Goal: Transaction & Acquisition: Purchase product/service

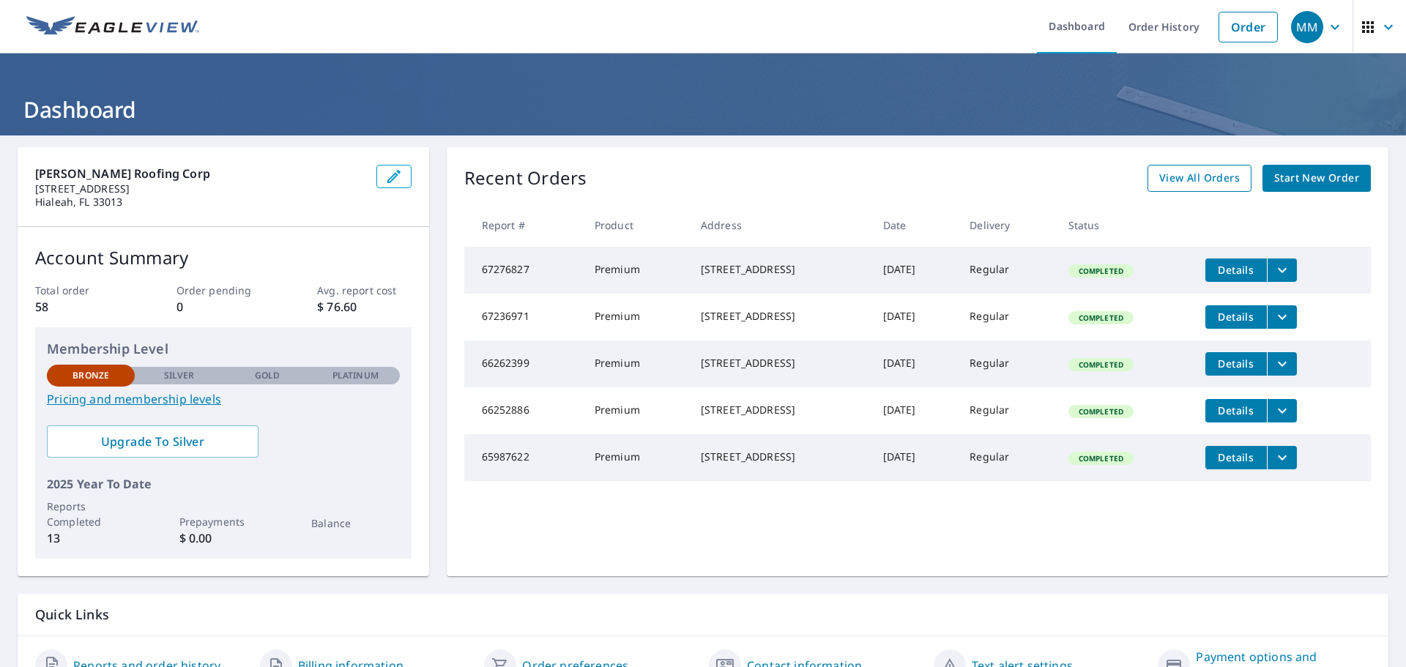
click at [1195, 174] on span "View All Orders" at bounding box center [1200, 178] width 81 height 18
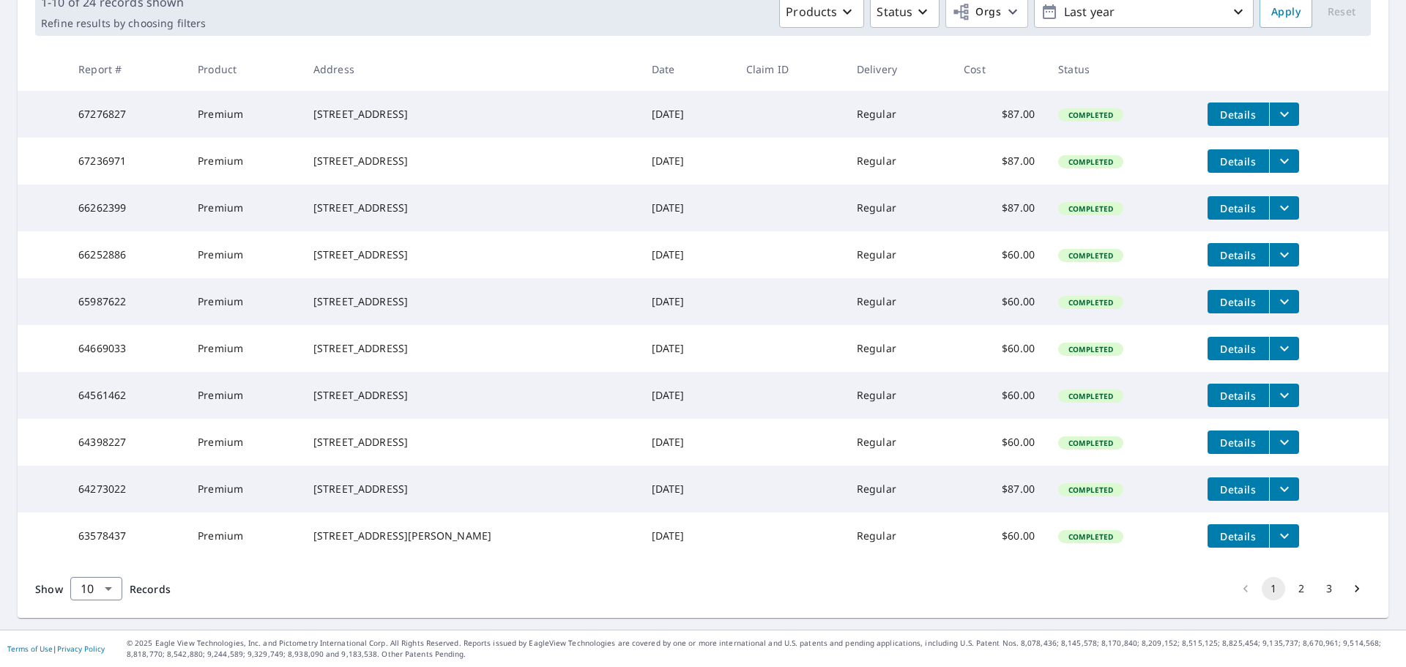
scroll to position [292, 0]
click at [1291, 587] on button "2" at bounding box center [1301, 588] width 23 height 23
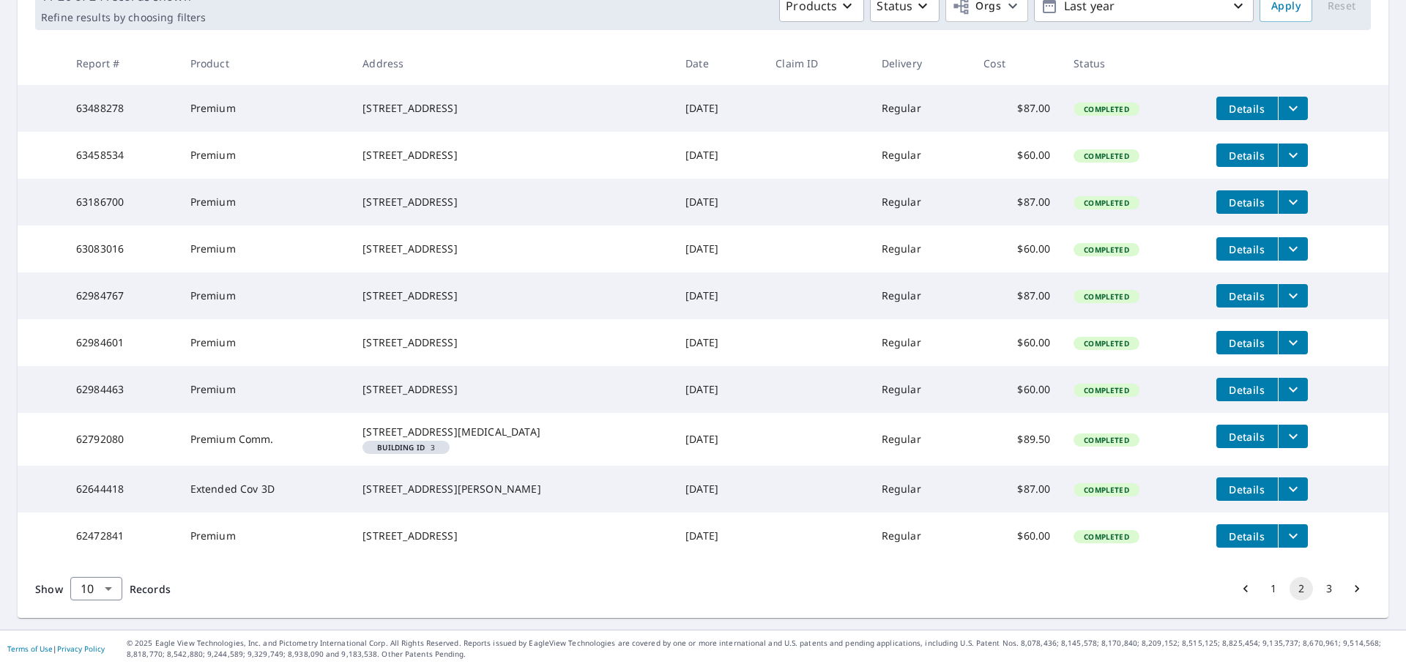
scroll to position [308, 0]
click at [1266, 590] on button "1" at bounding box center [1273, 588] width 23 height 23
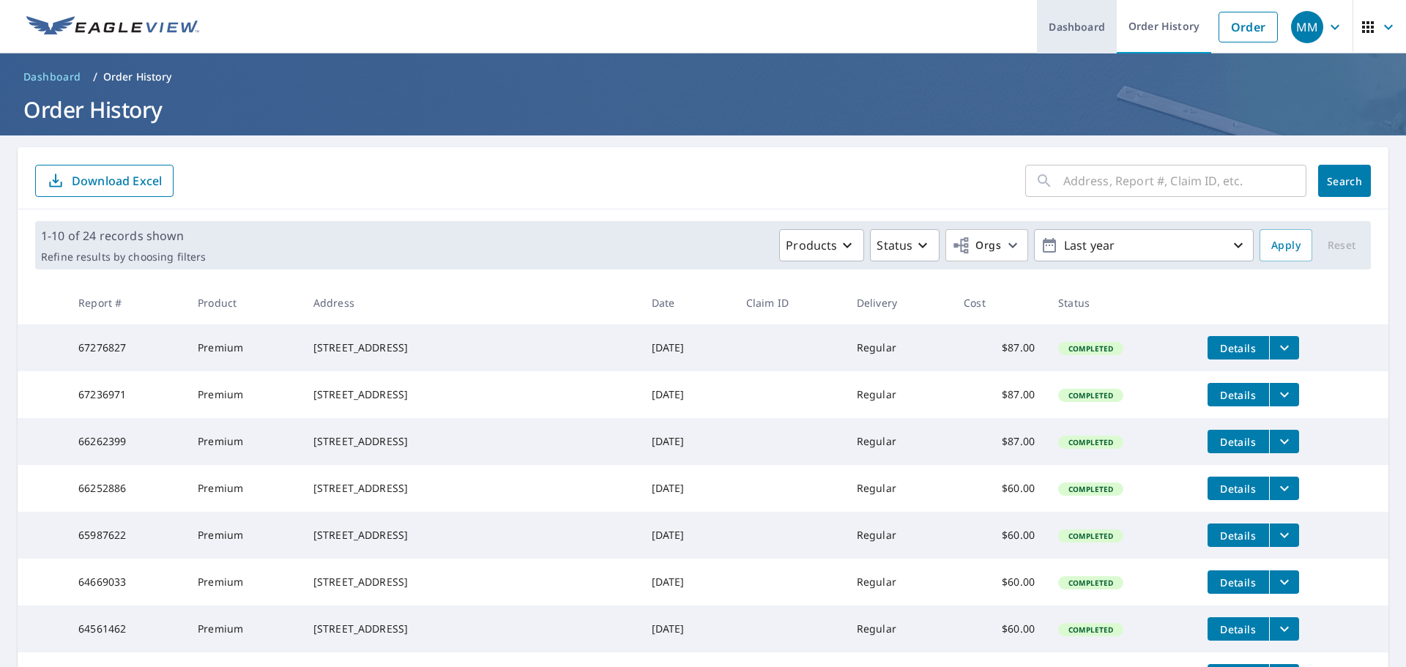
click at [1066, 26] on link "Dashboard" at bounding box center [1077, 26] width 80 height 53
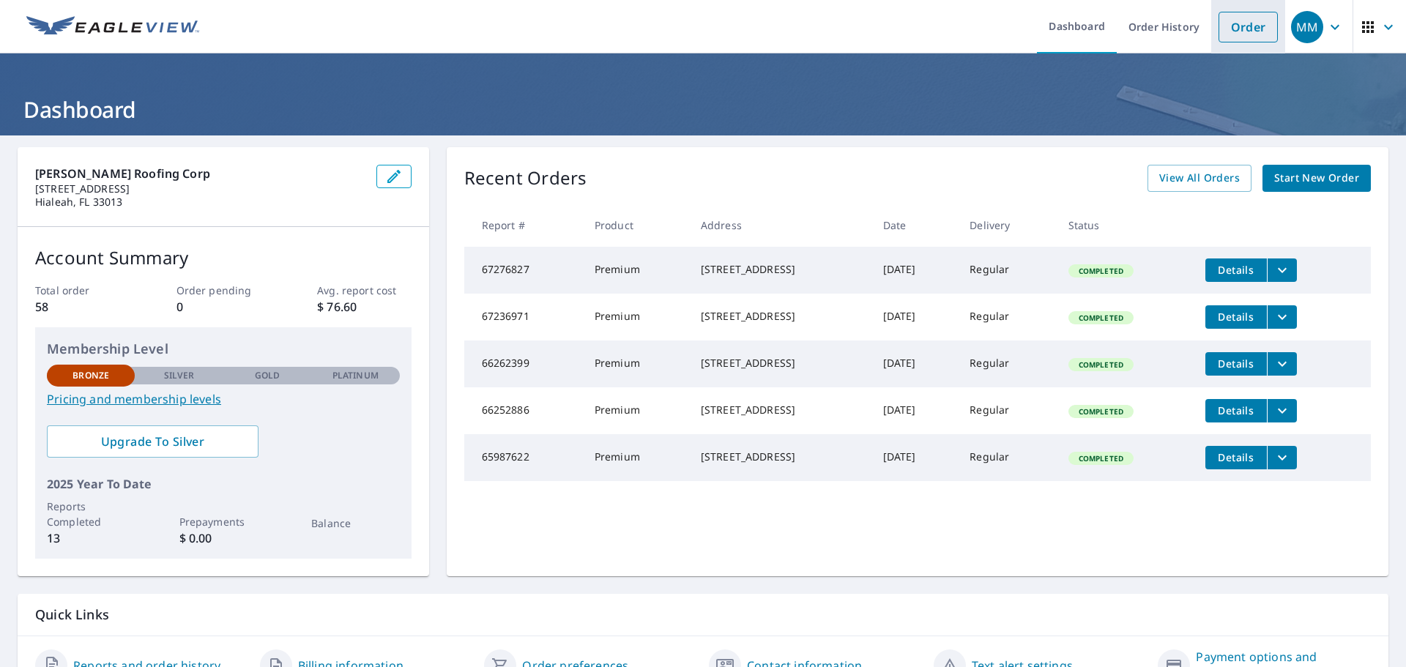
click at [1231, 23] on link "Order" at bounding box center [1248, 27] width 59 height 31
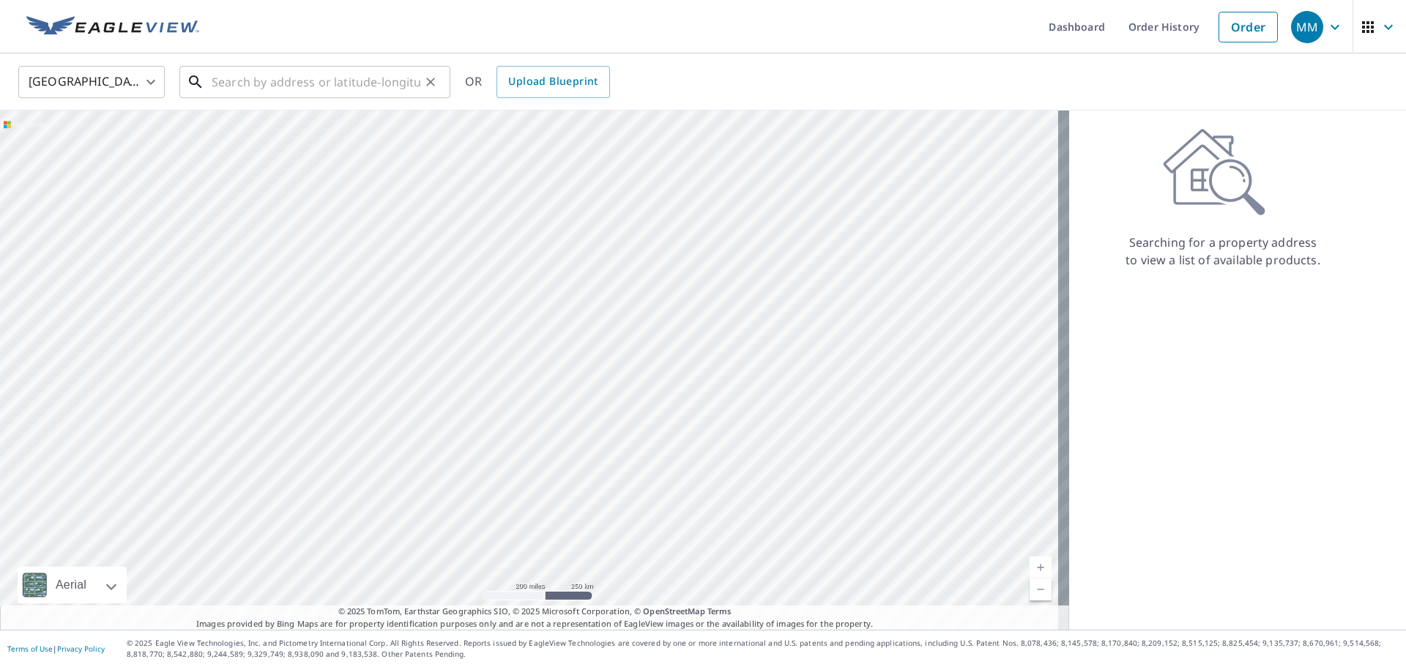
click at [242, 82] on input "text" at bounding box center [316, 82] width 209 height 41
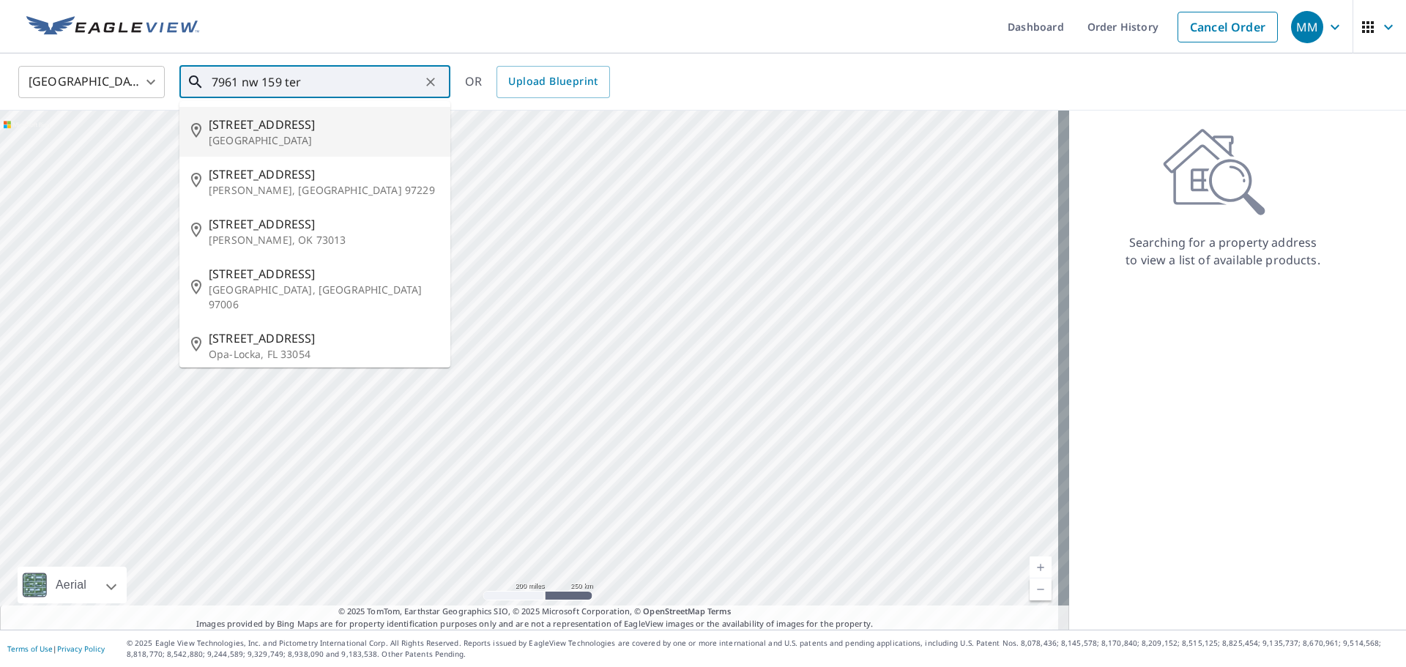
click at [268, 122] on span "[STREET_ADDRESS]" at bounding box center [324, 125] width 230 height 18
type input "[STREET_ADDRESS]"
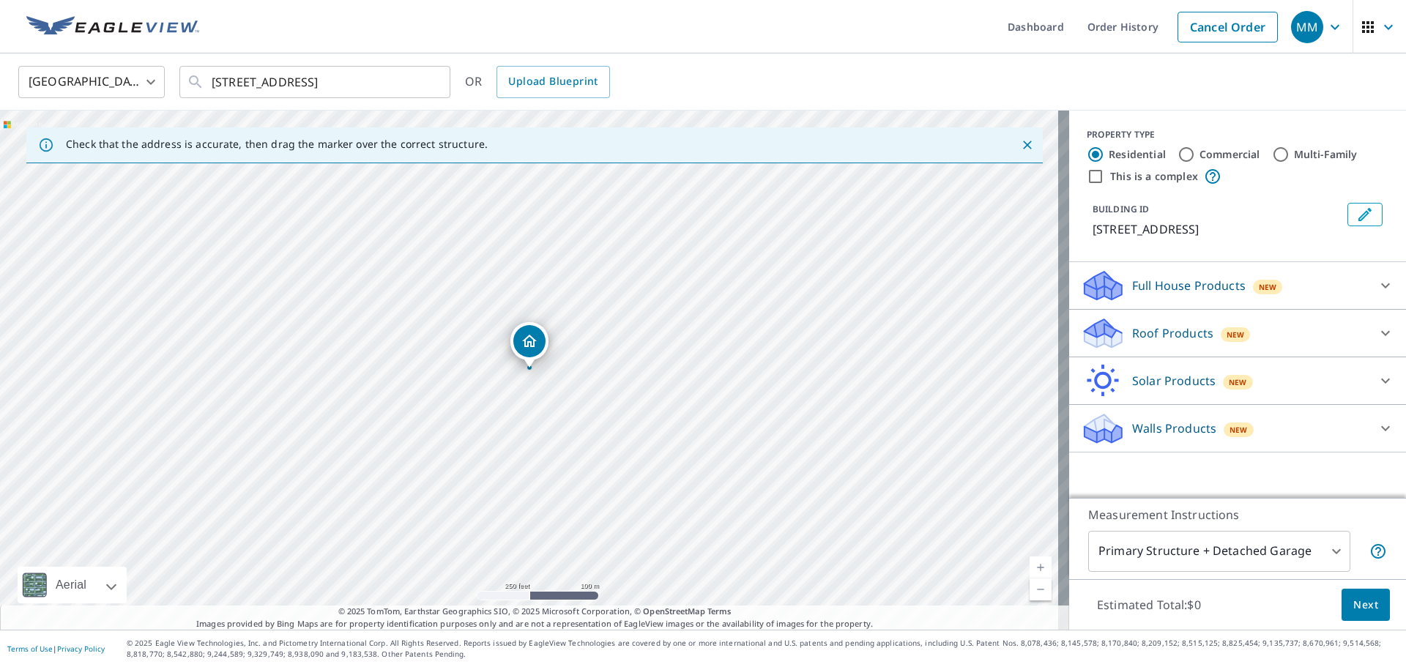
click at [1377, 330] on icon at bounding box center [1386, 333] width 18 height 18
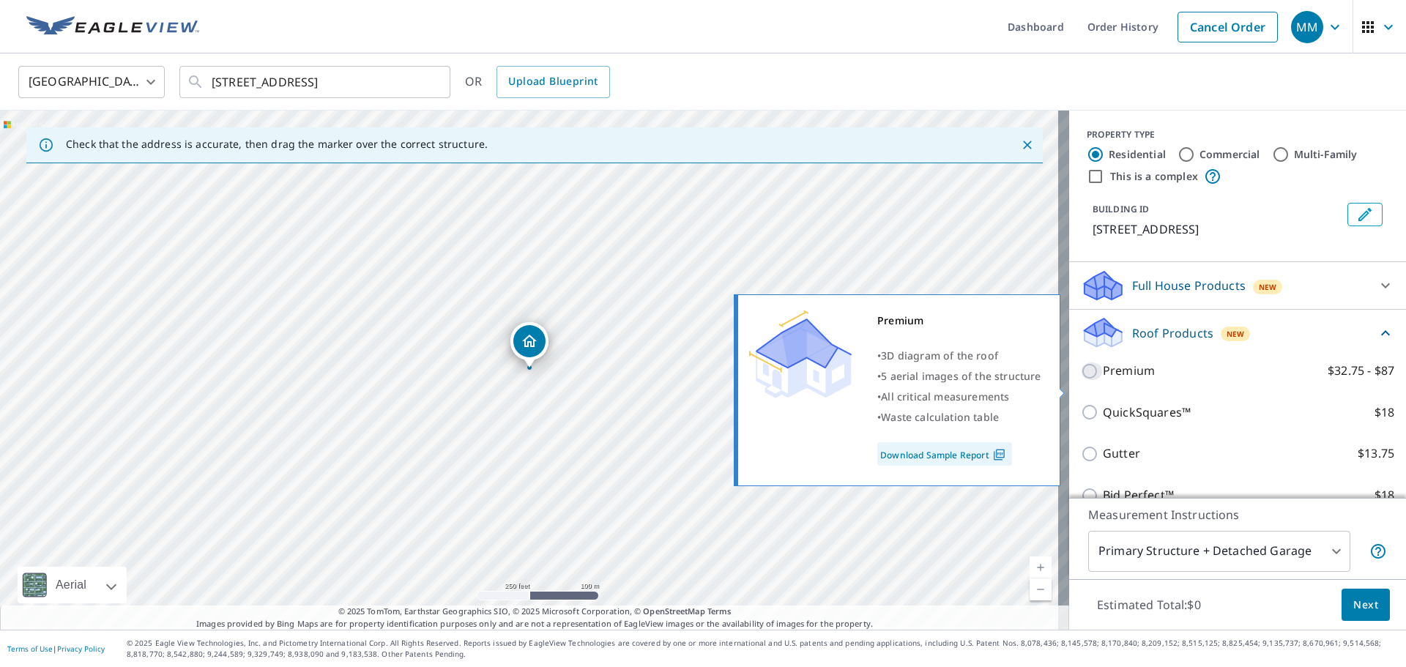
click at [1081, 380] on input "Premium $32.75 - $87" at bounding box center [1092, 372] width 22 height 18
checkbox input "true"
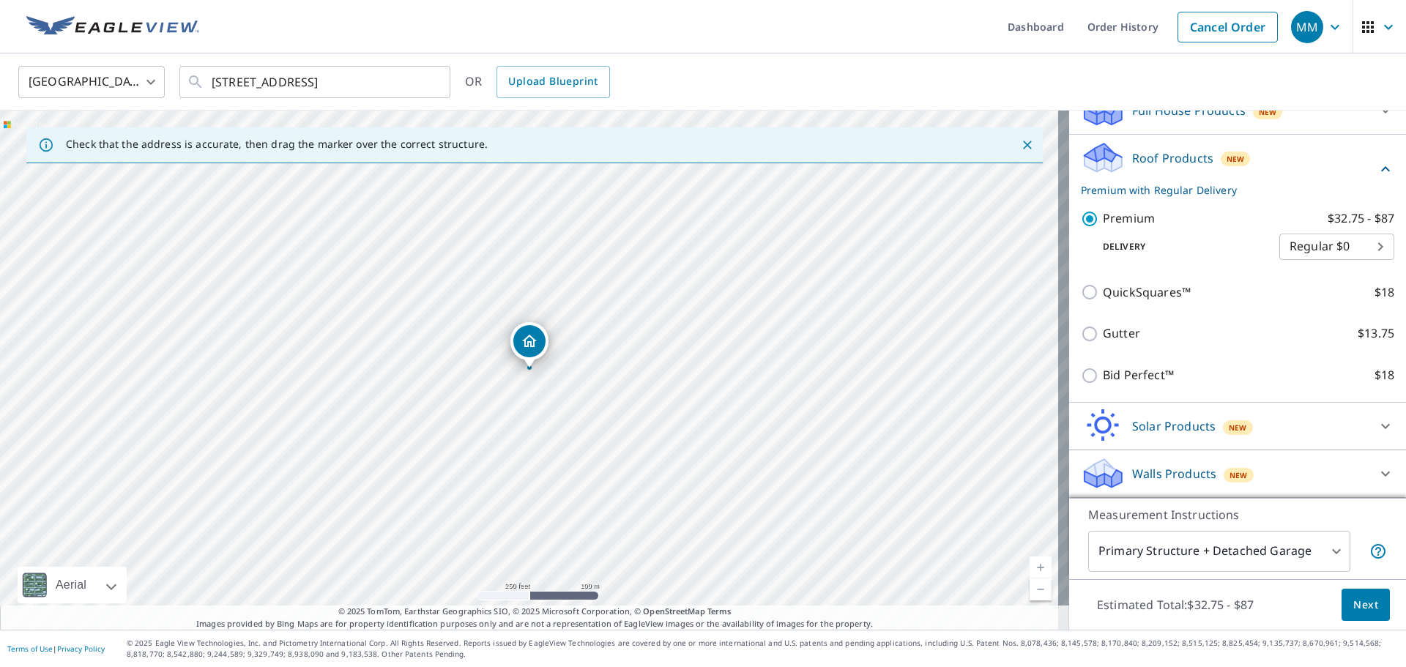
scroll to position [193, 0]
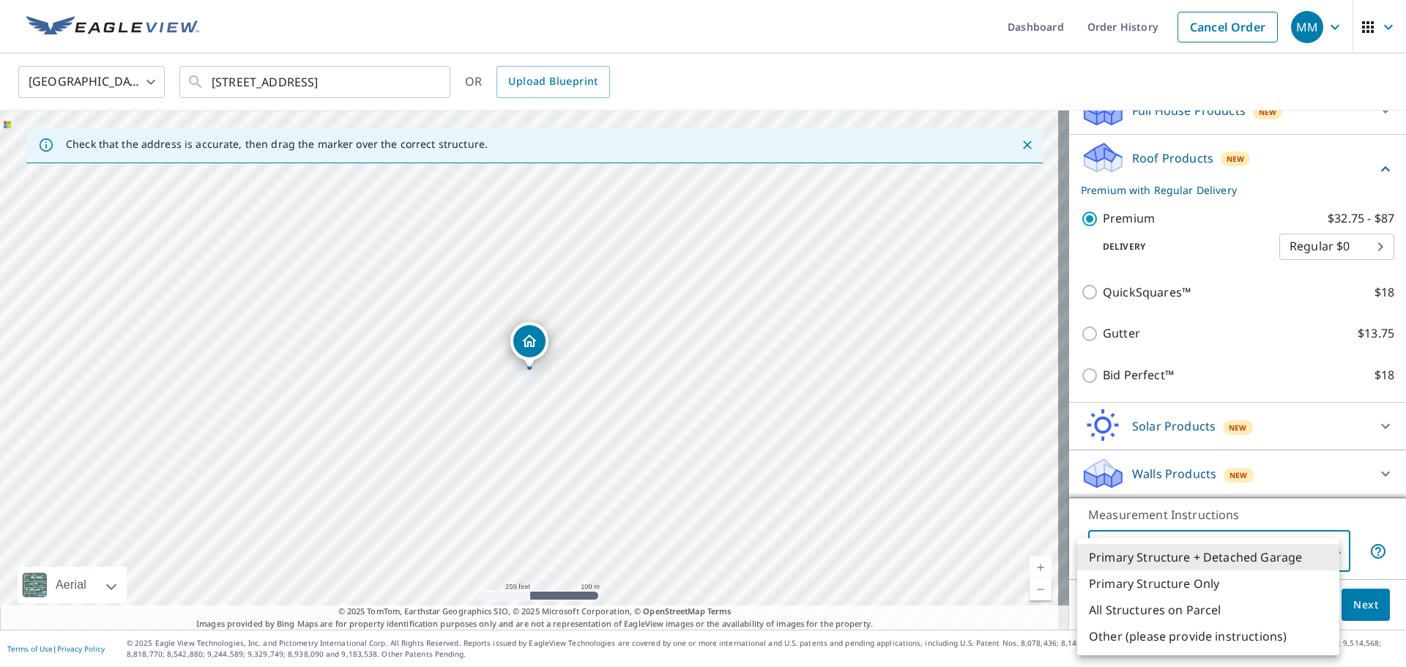
click at [1331, 554] on body "MM MM Dashboard Order History Cancel Order MM [GEOGRAPHIC_DATA] [GEOGRAPHIC_DAT…" at bounding box center [703, 333] width 1406 height 667
click at [1229, 552] on li "Primary Structure + Detached Garage" at bounding box center [1208, 557] width 262 height 26
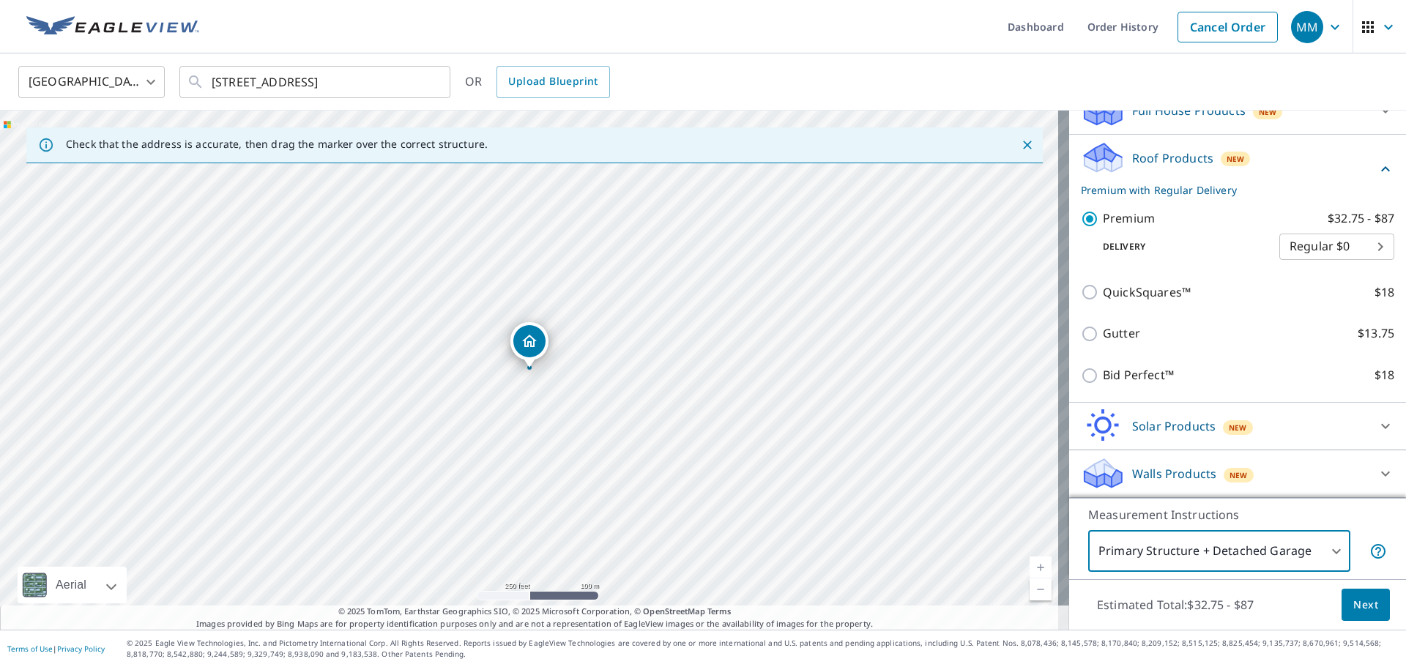
click at [1354, 609] on span "Next" at bounding box center [1366, 605] width 25 height 18
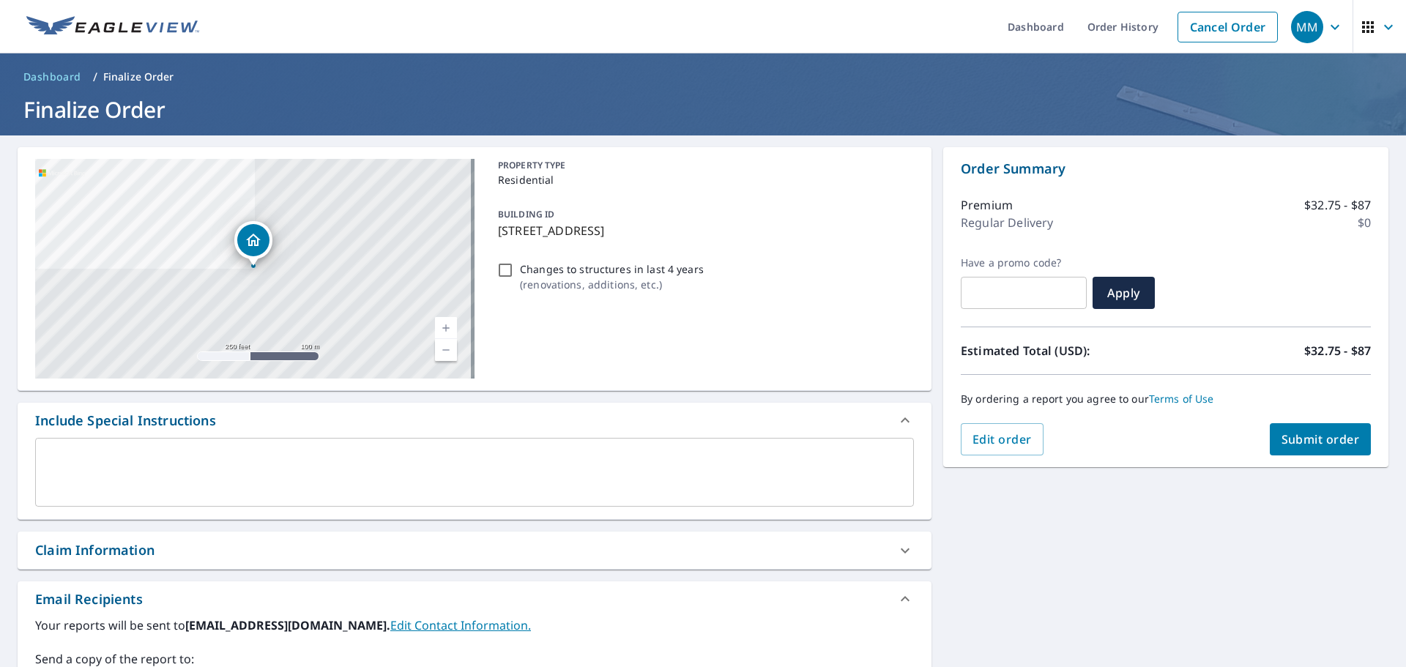
click at [502, 270] on input "Changes to structures in last 4 years ( renovations, additions, etc. )" at bounding box center [506, 270] width 18 height 18
checkbox input "true"
click at [1299, 429] on button "Submit order" at bounding box center [1321, 439] width 102 height 32
